Goal: Information Seeking & Learning: Learn about a topic

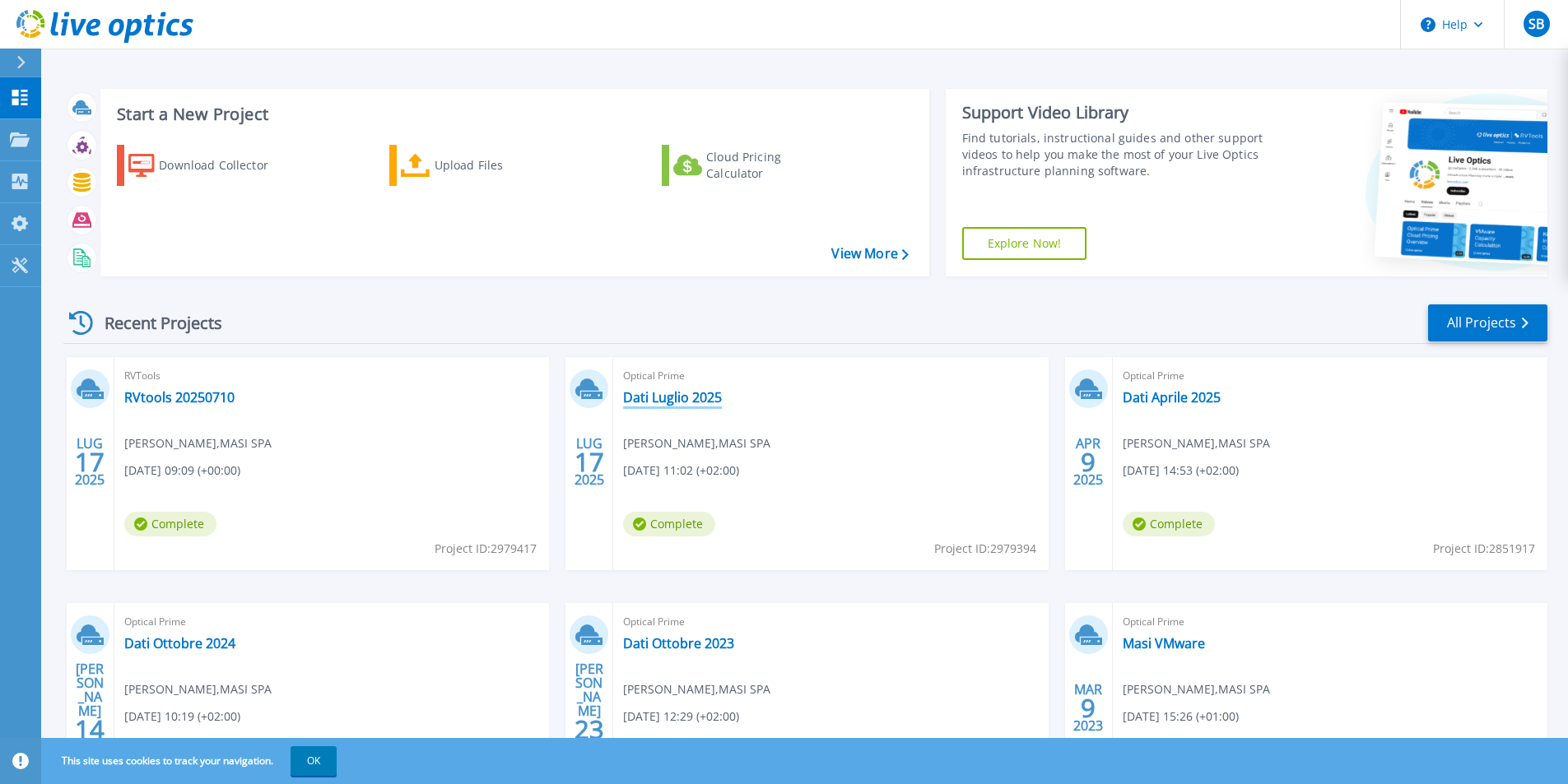
click at [701, 402] on link "Dati Luglio 2025" at bounding box center [672, 397] width 99 height 16
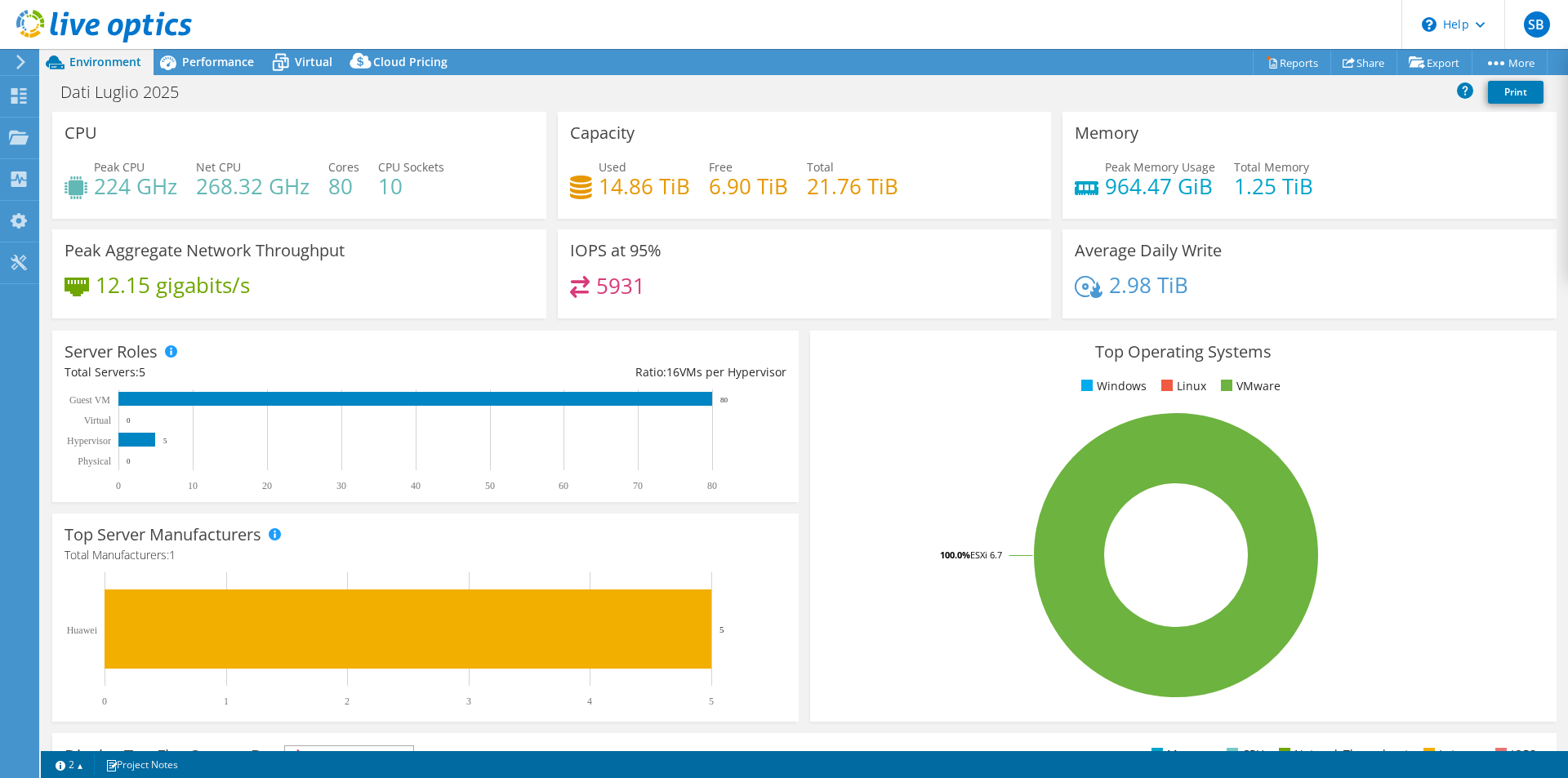
select select "EULondon"
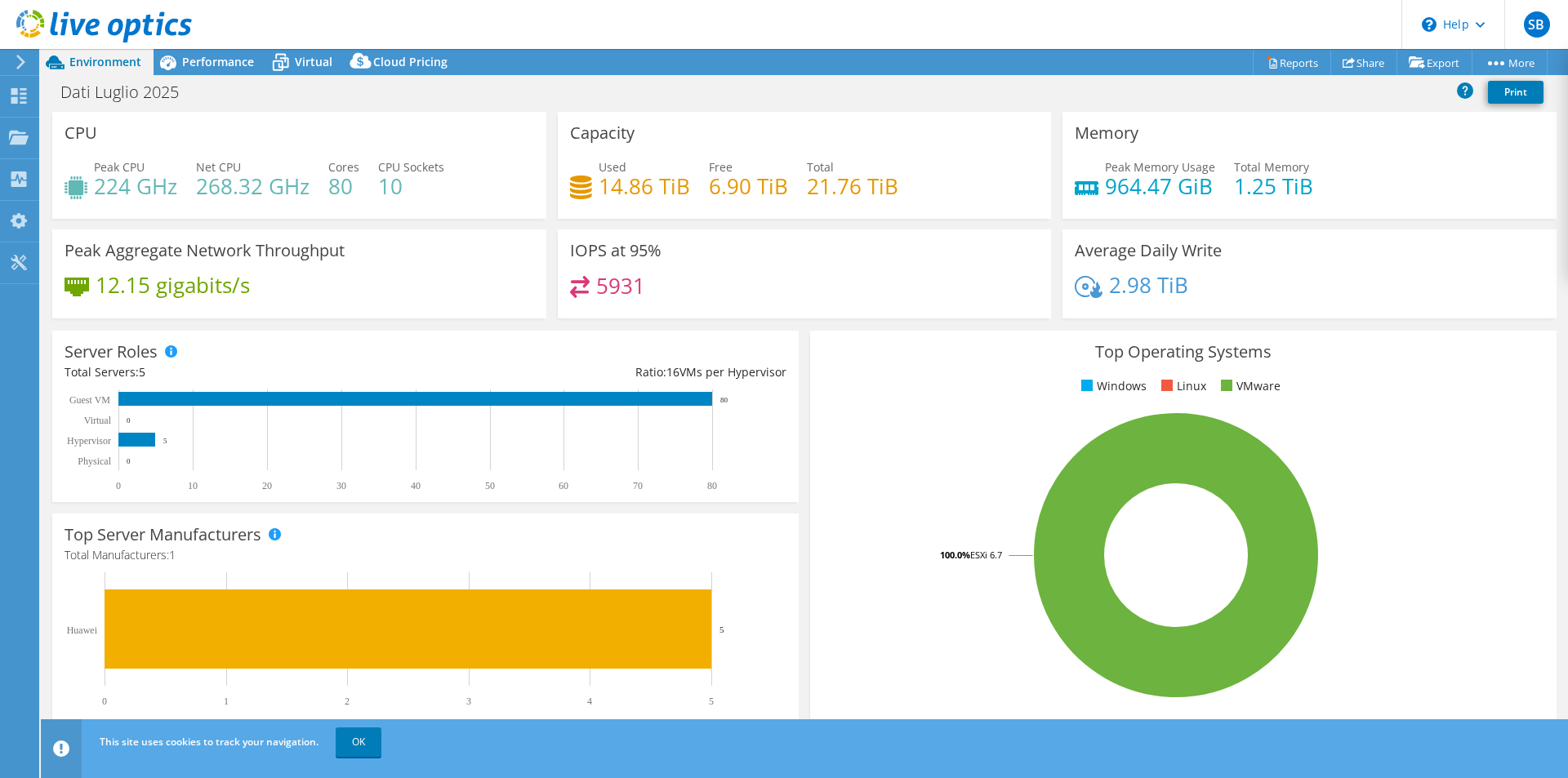
select select "EULondon"
click at [353, 750] on link "OK" at bounding box center [359, 742] width 46 height 30
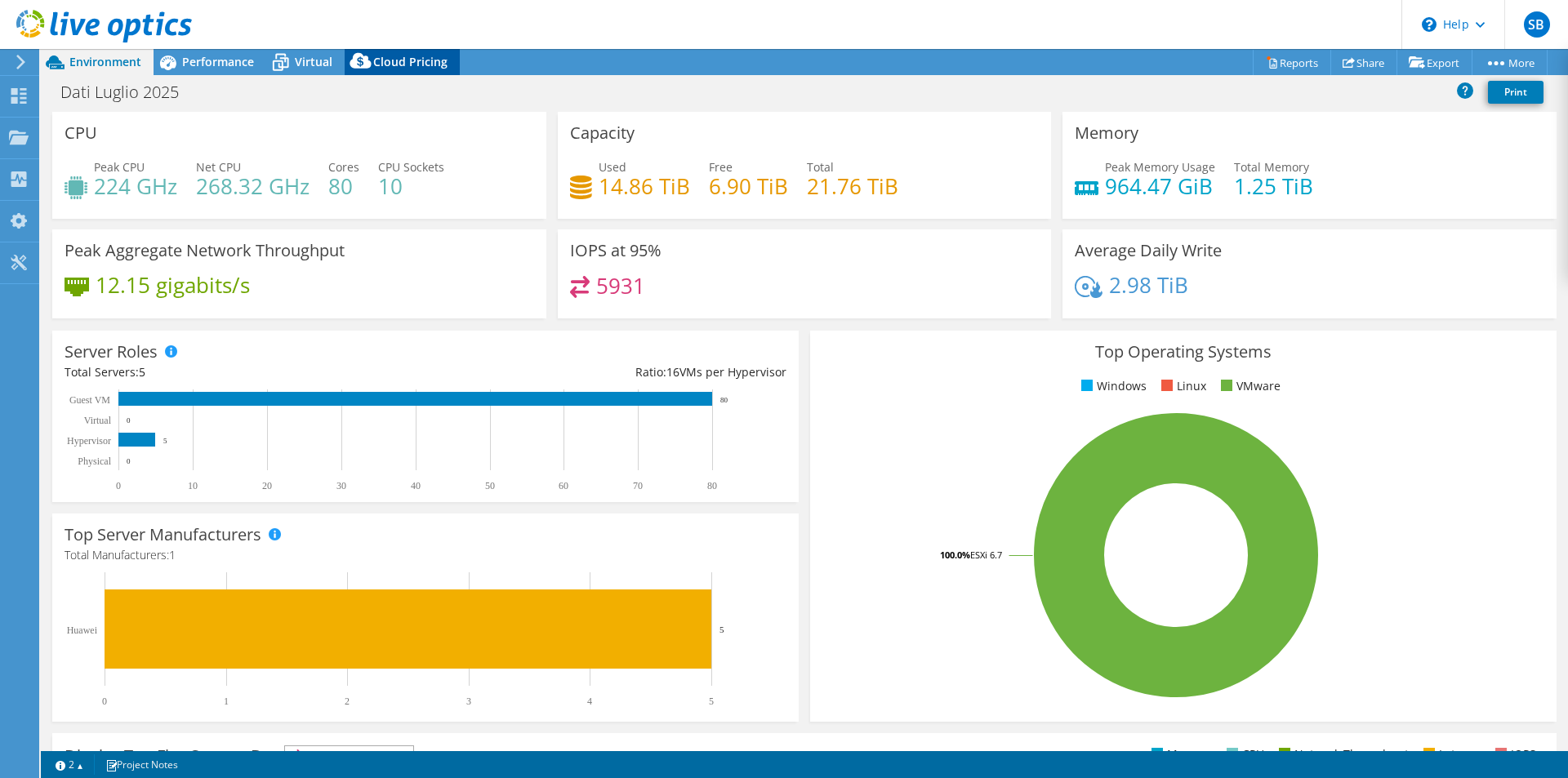
click at [415, 60] on span "Cloud Pricing" at bounding box center [410, 62] width 74 height 15
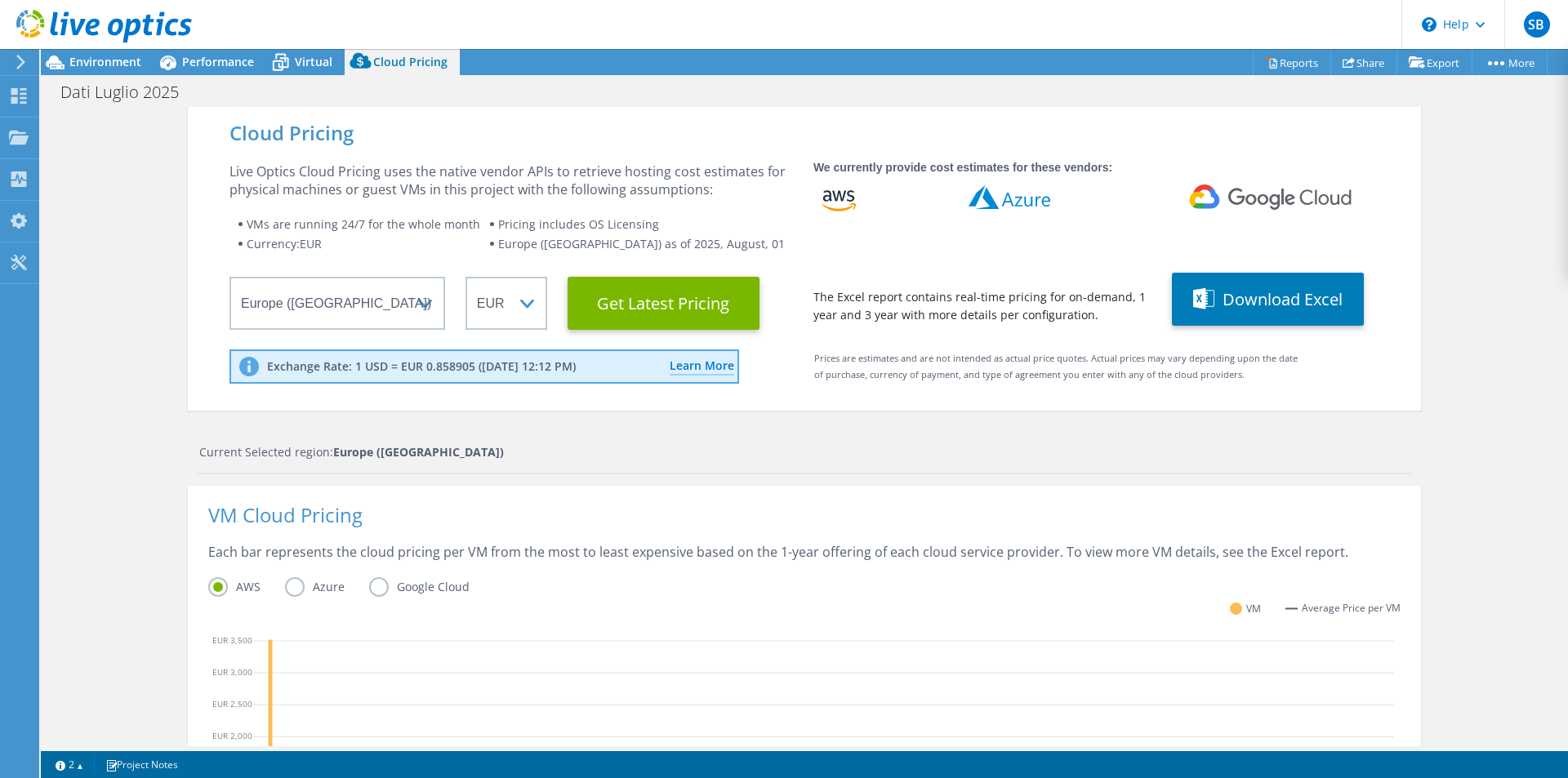
scroll to position [327, 0]
click at [668, 306] on Latest "Get Latest Pricing" at bounding box center [664, 304] width 192 height 53
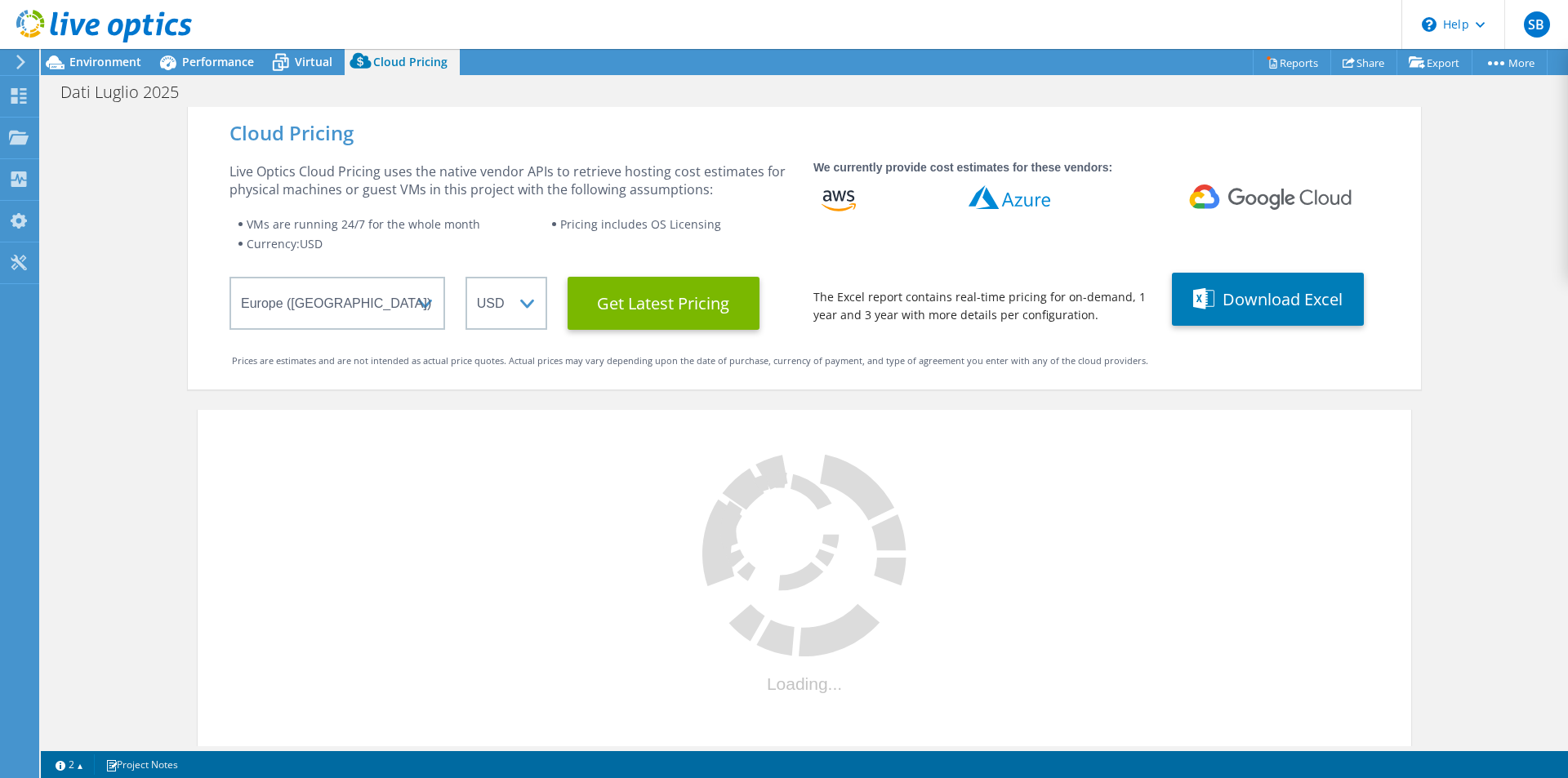
select select "EUR"
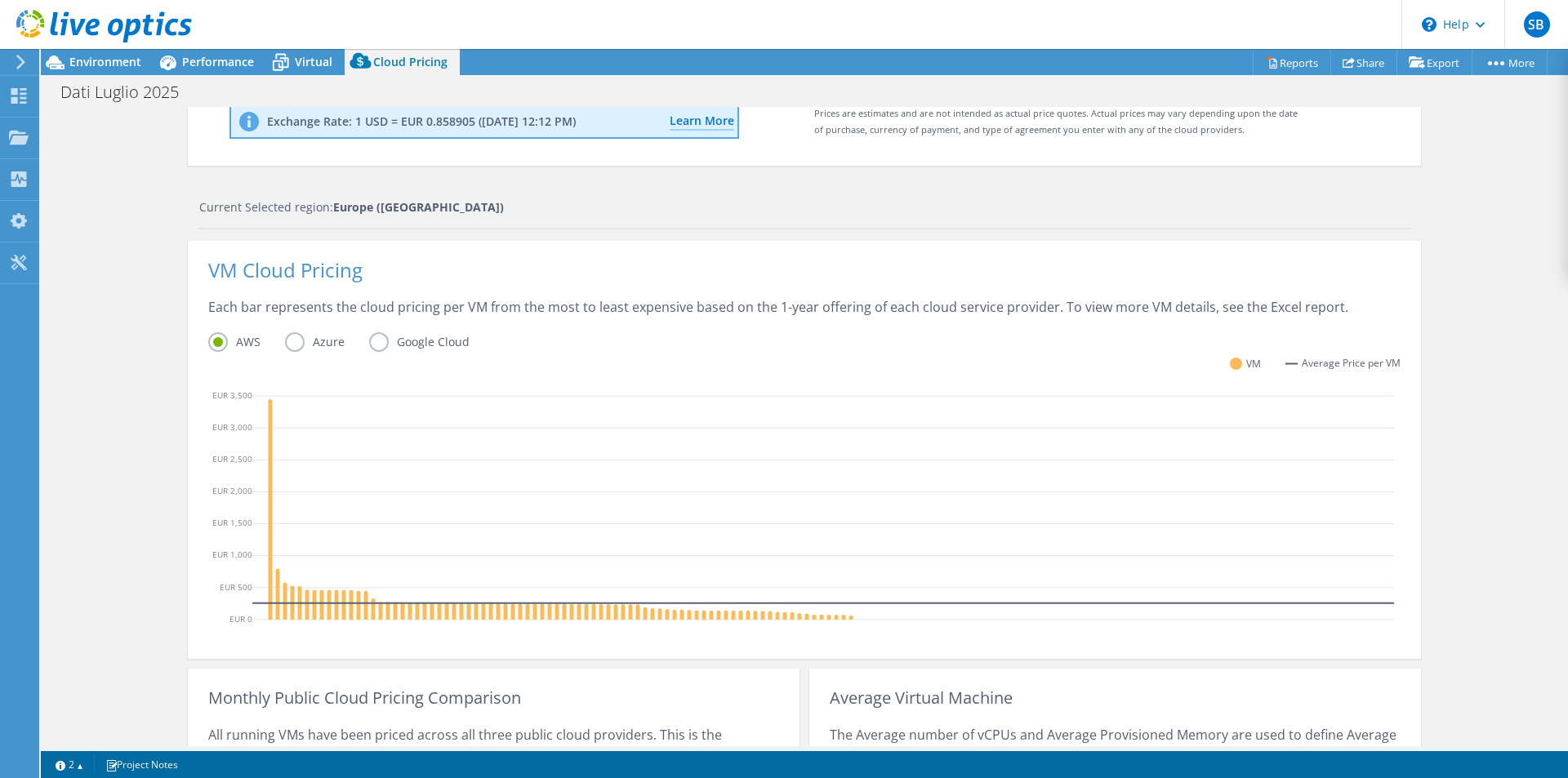
scroll to position [473, 0]
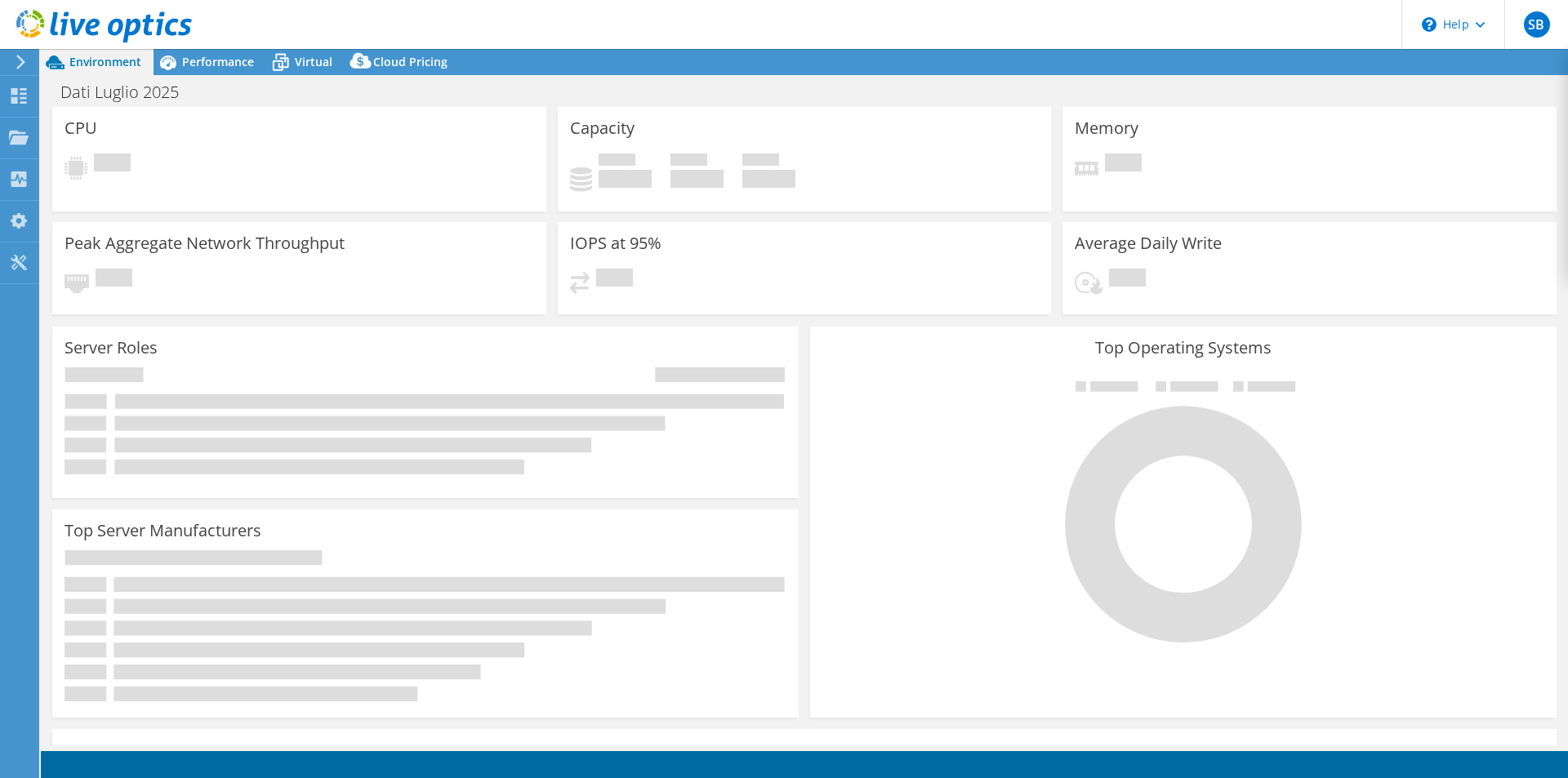
select select "EULondon"
select select "EUR"
